Goal: Task Accomplishment & Management: Use online tool/utility

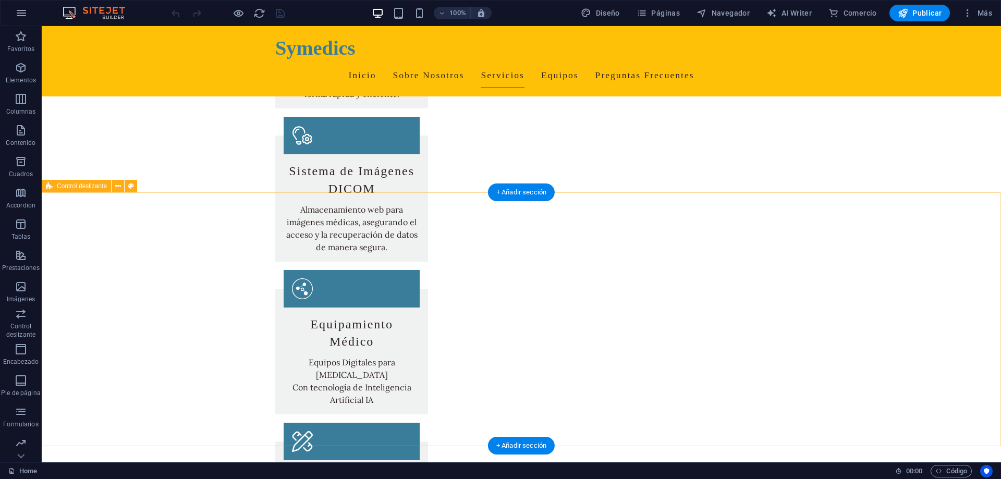
scroll to position [1330, 0]
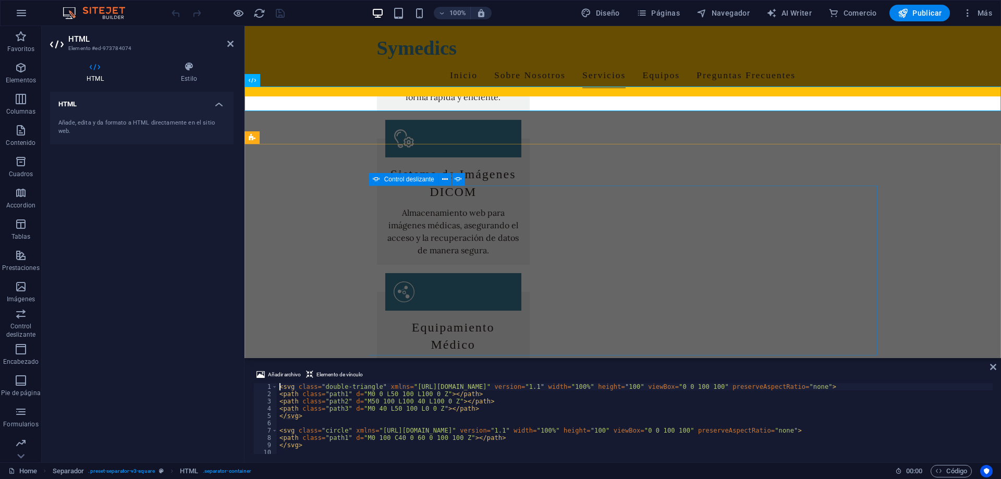
scroll to position [1224, 0]
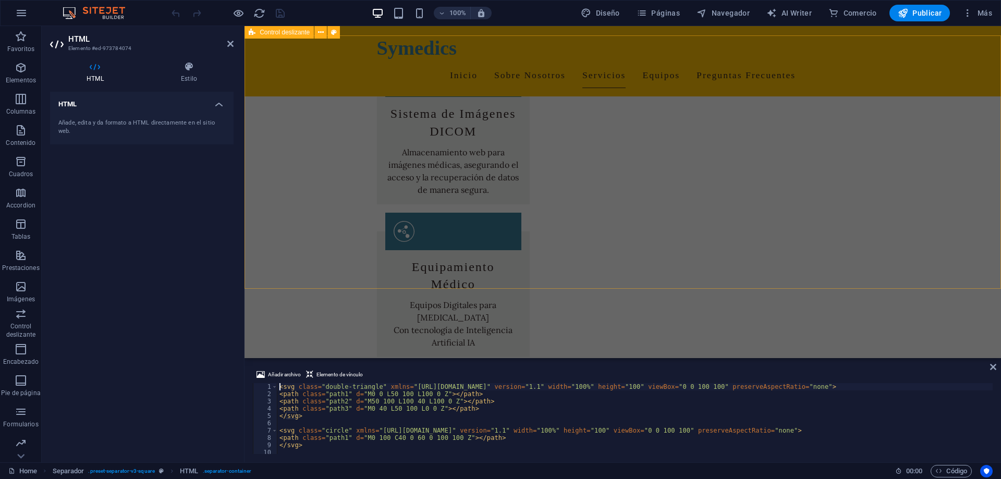
scroll to position [1277, 0]
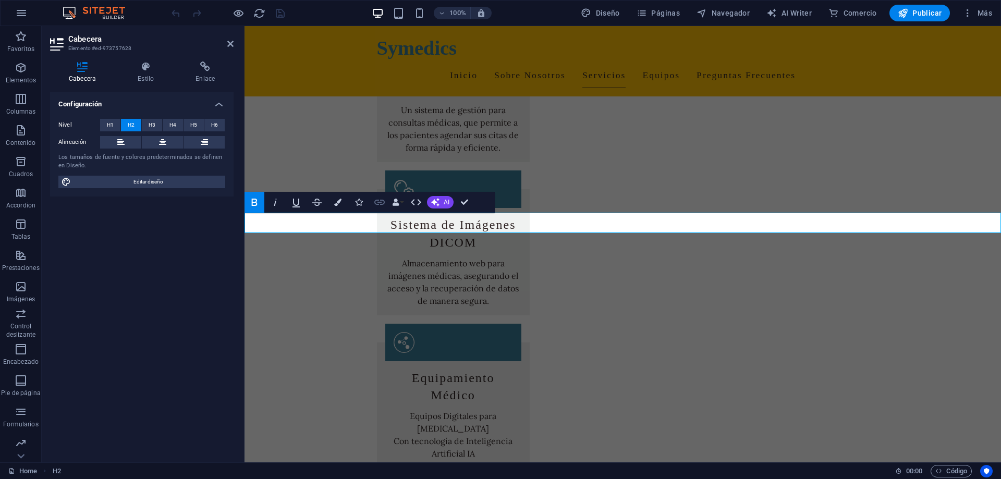
click at [383, 206] on icon "button" at bounding box center [379, 202] width 13 height 13
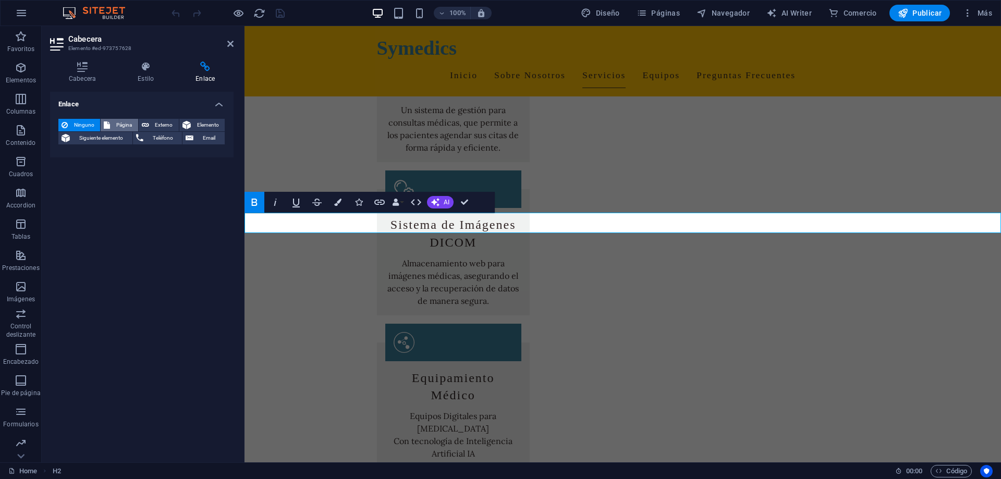
click at [122, 124] on span "Página" at bounding box center [123, 125] width 21 height 13
select select
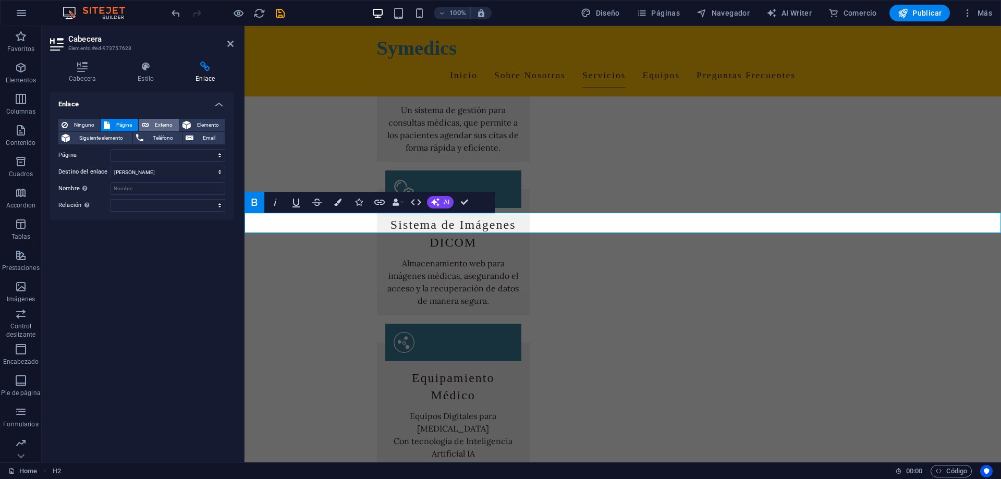
click at [153, 125] on span "Externo" at bounding box center [163, 125] width 23 height 13
select select "blank"
type input "[URL][DOMAIN_NAME]"
click at [159, 183] on input "Nombre Una descripción adicional del enlace no debería ser igual al texto del e…" at bounding box center [168, 189] width 115 height 13
type input "ARGUS DEMO"
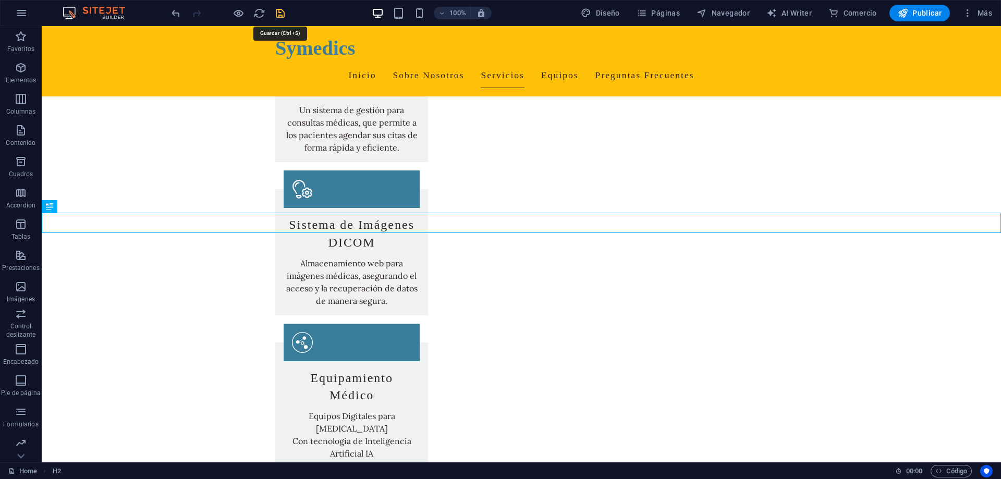
click at [281, 13] on icon "save" at bounding box center [280, 13] width 12 height 12
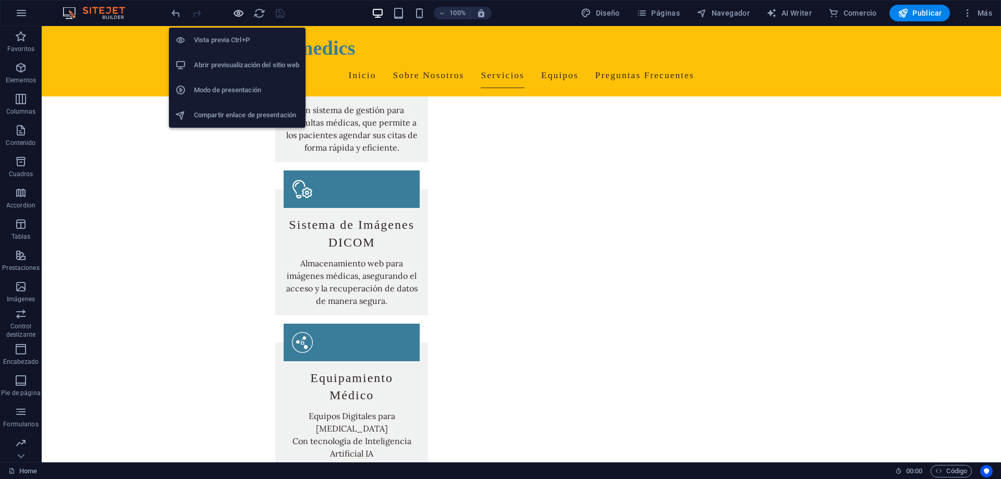
click at [237, 13] on icon "button" at bounding box center [239, 13] width 12 height 12
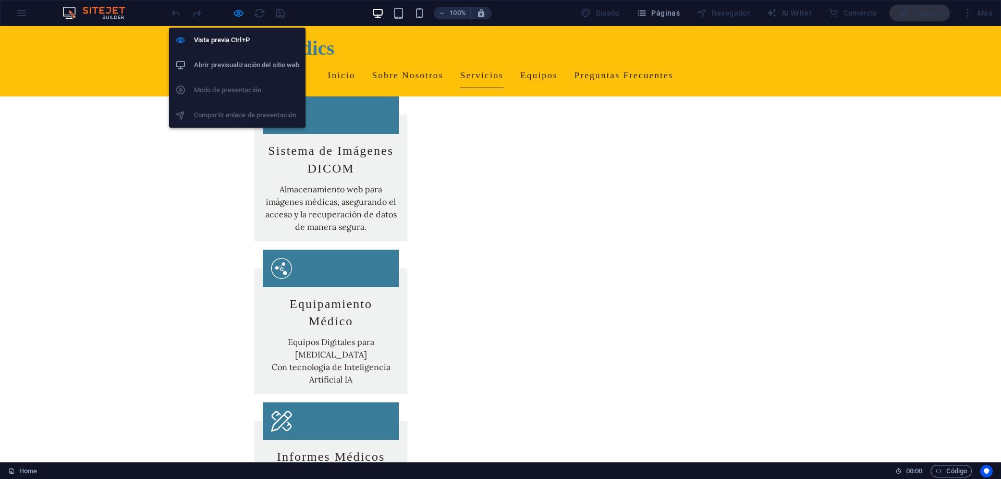
click at [238, 67] on h6 "Abrir previsualización del sitio web" at bounding box center [246, 65] width 105 height 13
click at [233, 41] on h6 "Vista previa Ctrl+P" at bounding box center [246, 40] width 105 height 13
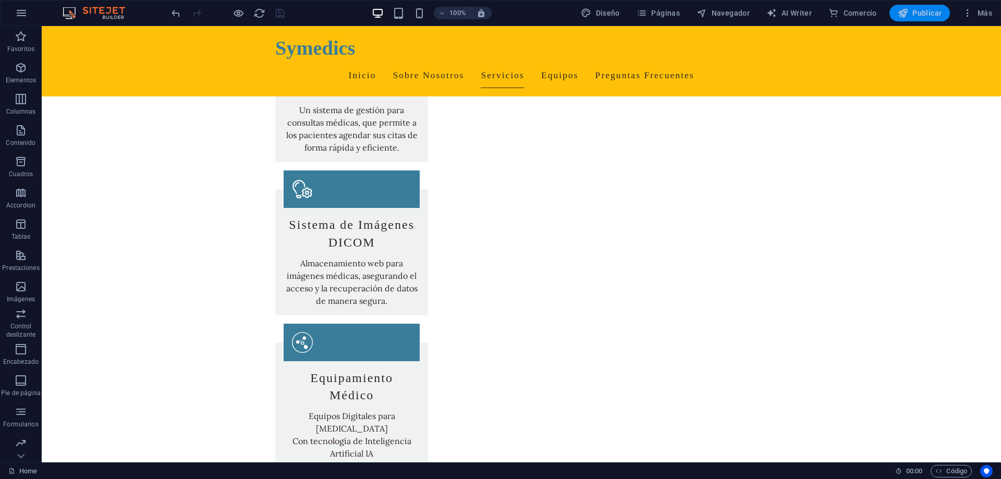
click at [922, 15] on span "Publicar" at bounding box center [920, 13] width 44 height 10
